Goal: Task Accomplishment & Management: Use online tool/utility

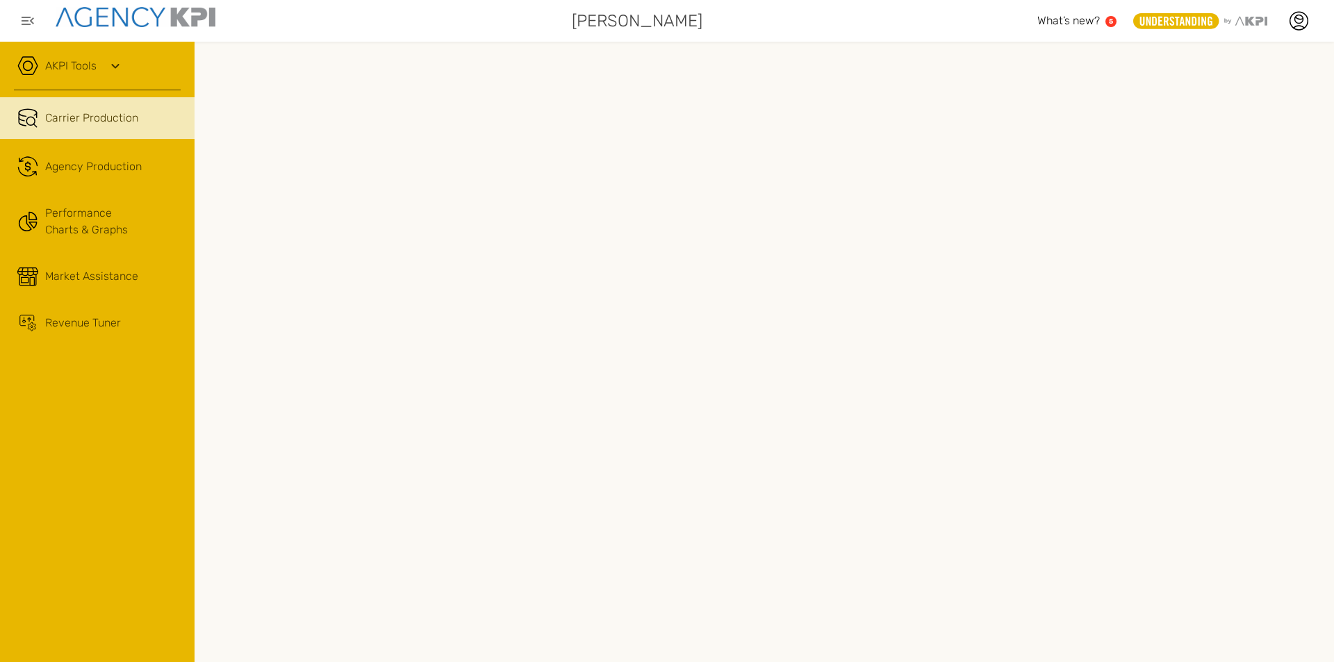
click at [74, 67] on link "AKPI Tools" at bounding box center [70, 66] width 51 height 17
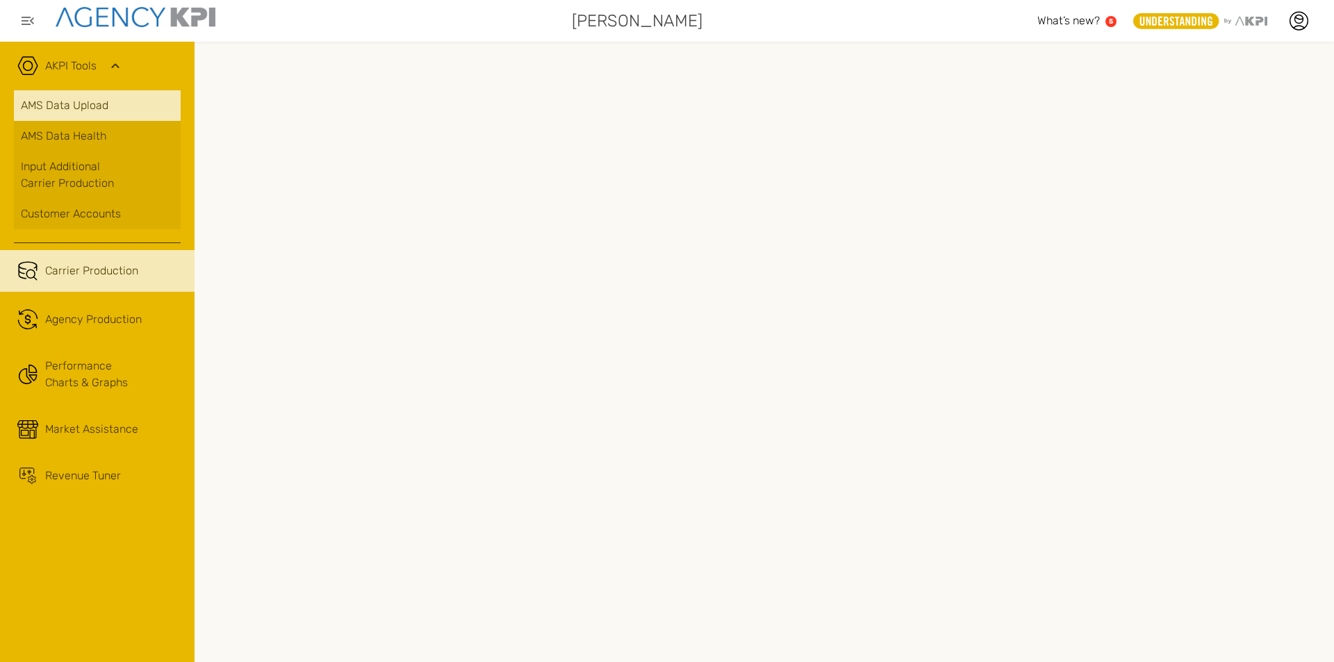
click at [84, 99] on link "AMS Data Upload" at bounding box center [97, 105] width 167 height 31
